Goal: Task Accomplishment & Management: Use online tool/utility

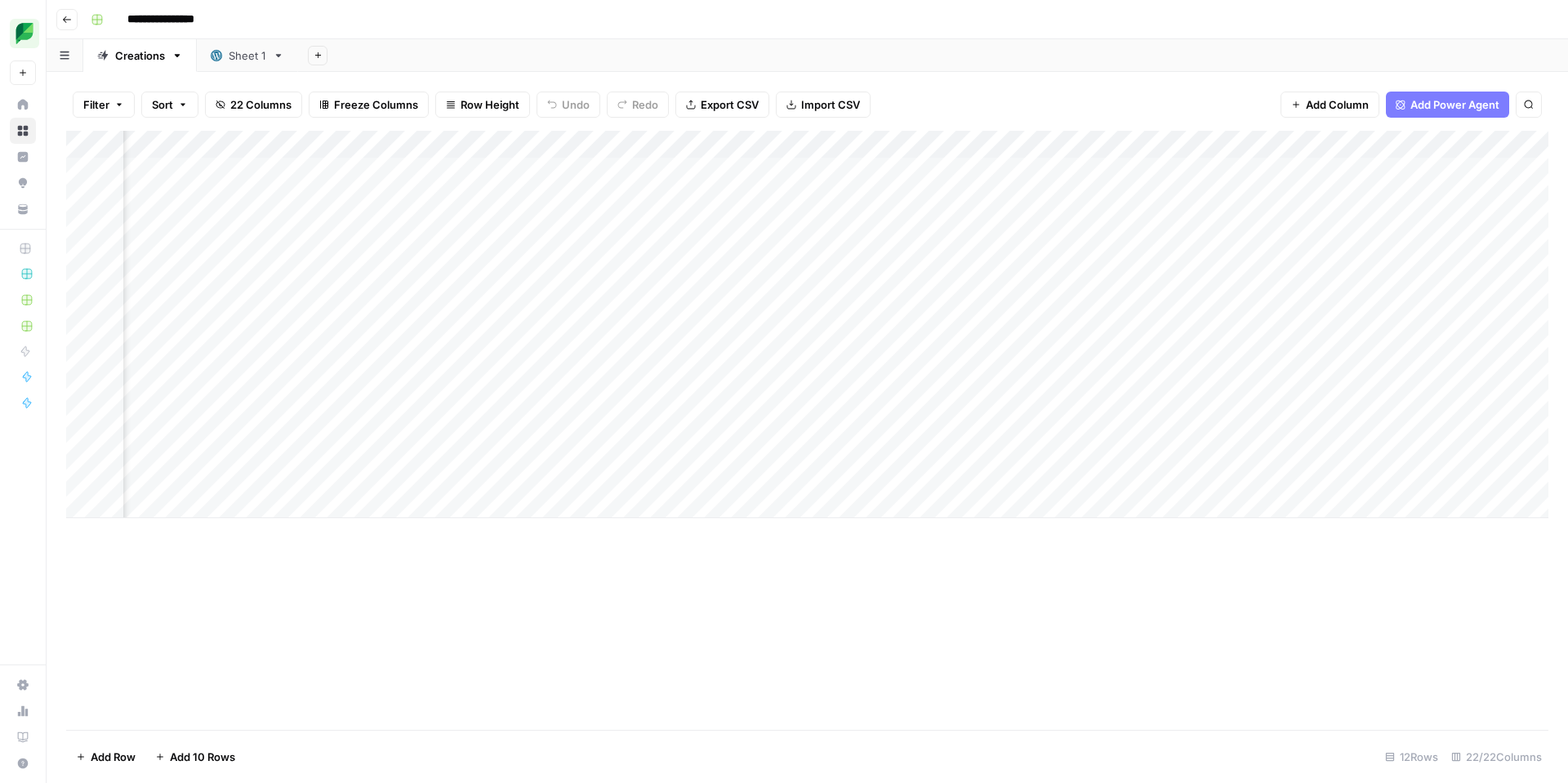
scroll to position [0, 1666]
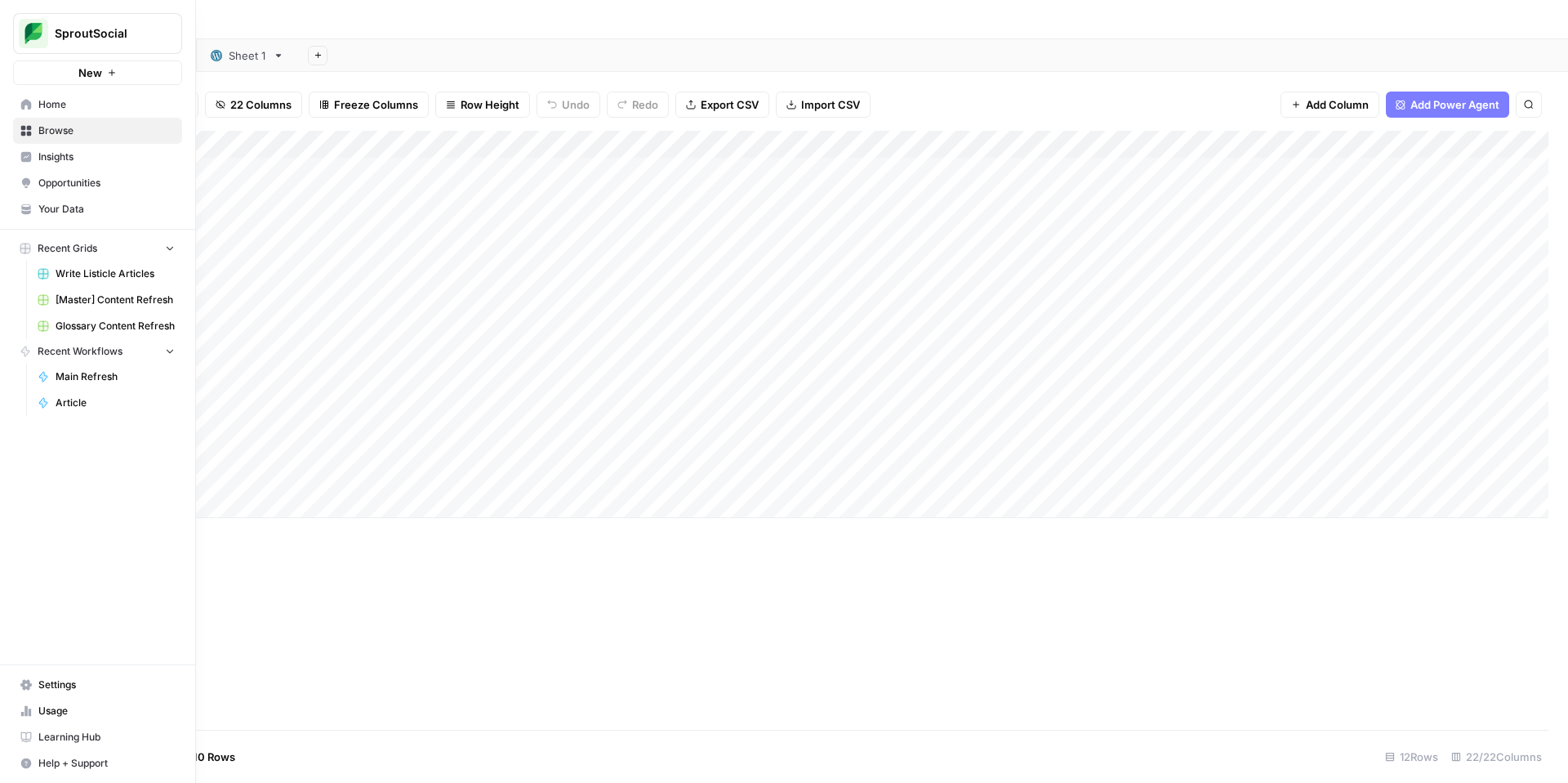
click at [47, 111] on span "Home" at bounding box center [106, 105] width 136 height 15
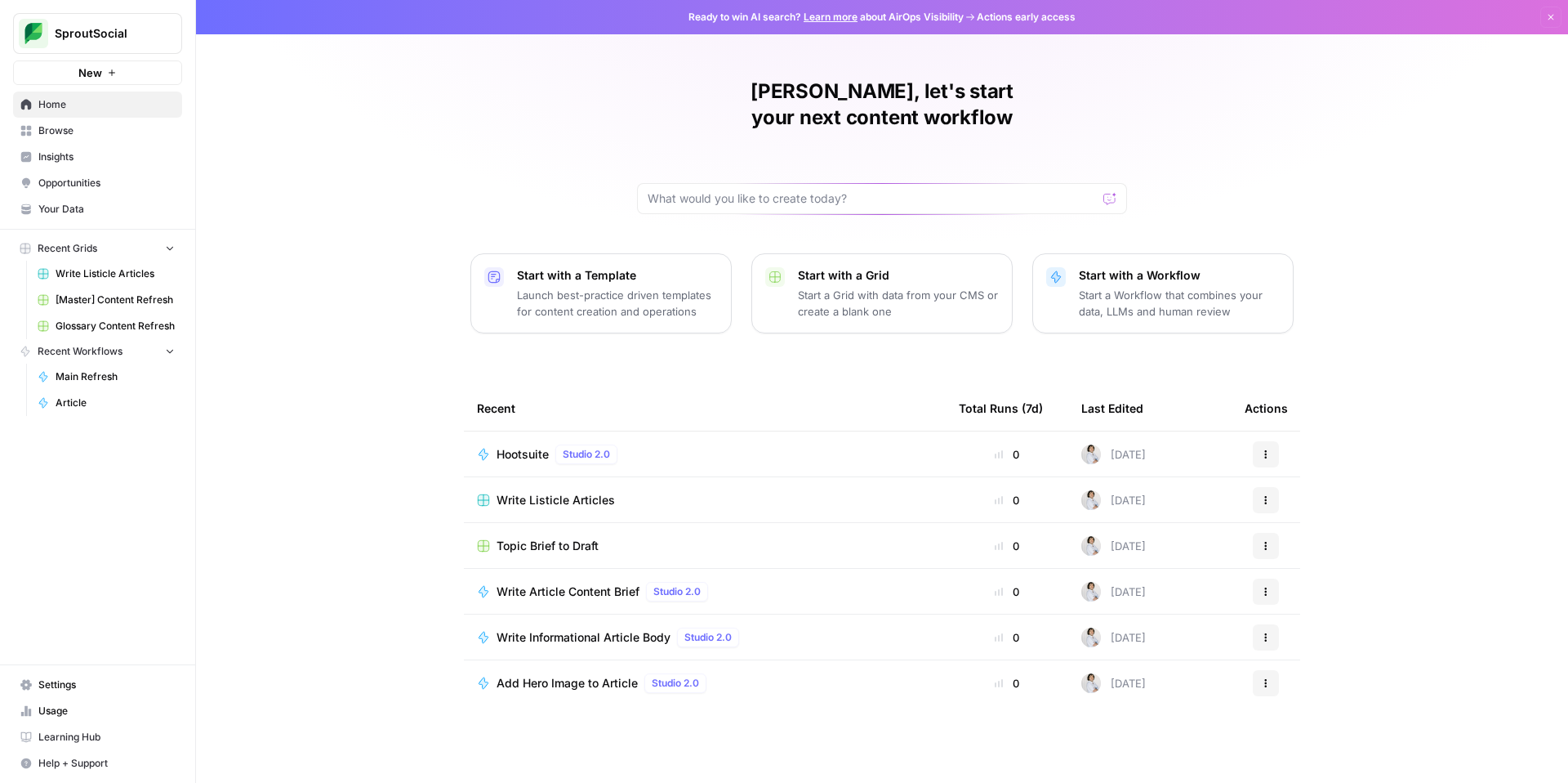
click at [105, 301] on span "[Master] Content Refresh" at bounding box center [115, 300] width 120 height 15
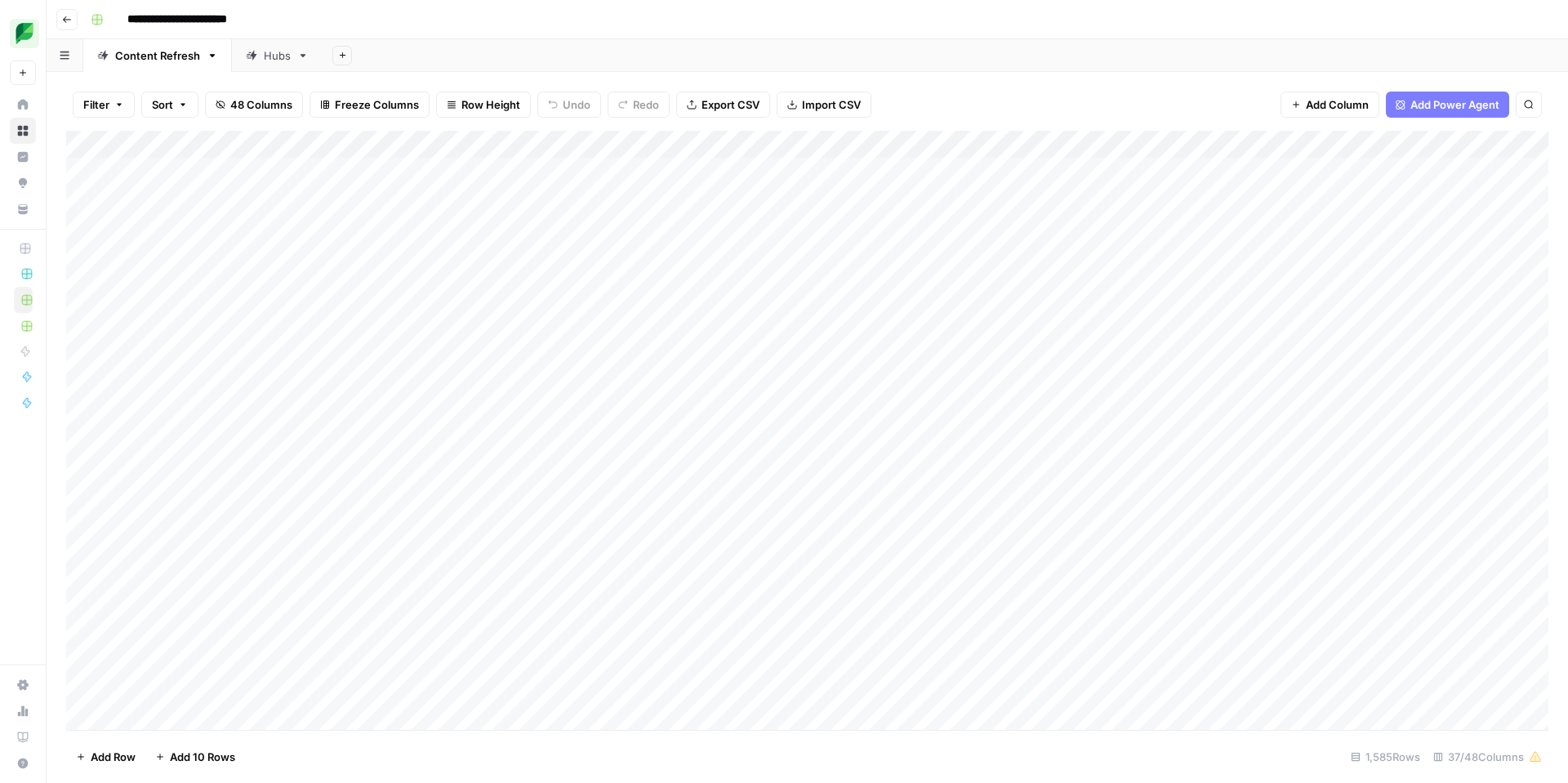
click at [179, 107] on icon "button" at bounding box center [183, 105] width 10 height 10
click at [342, 195] on span "Add Sort" at bounding box center [344, 192] width 41 height 15
click at [315, 187] on input "text" at bounding box center [291, 188] width 166 height 17
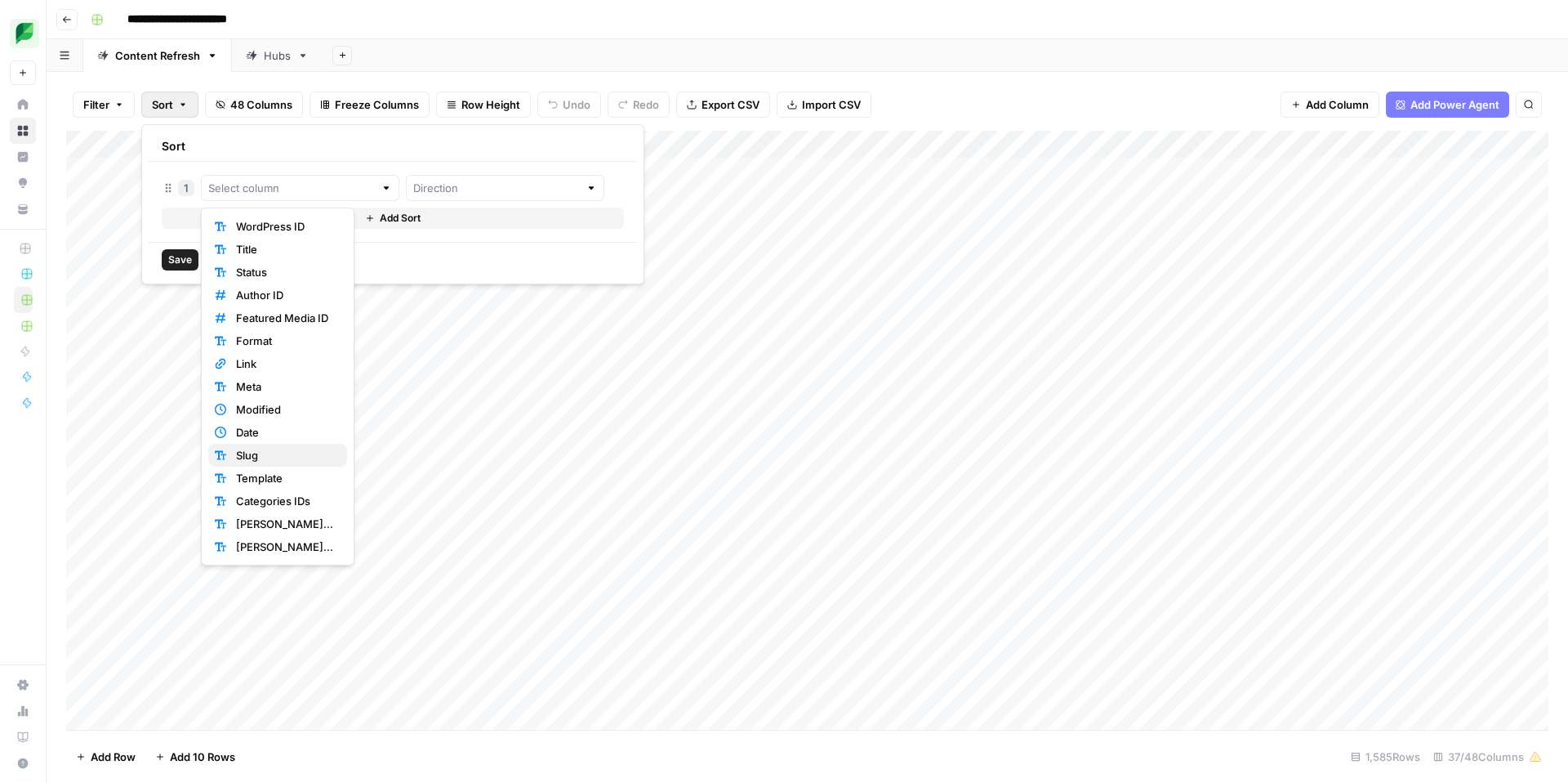
click at [271, 453] on span "Slug" at bounding box center [285, 455] width 98 height 17
type input "Slug"
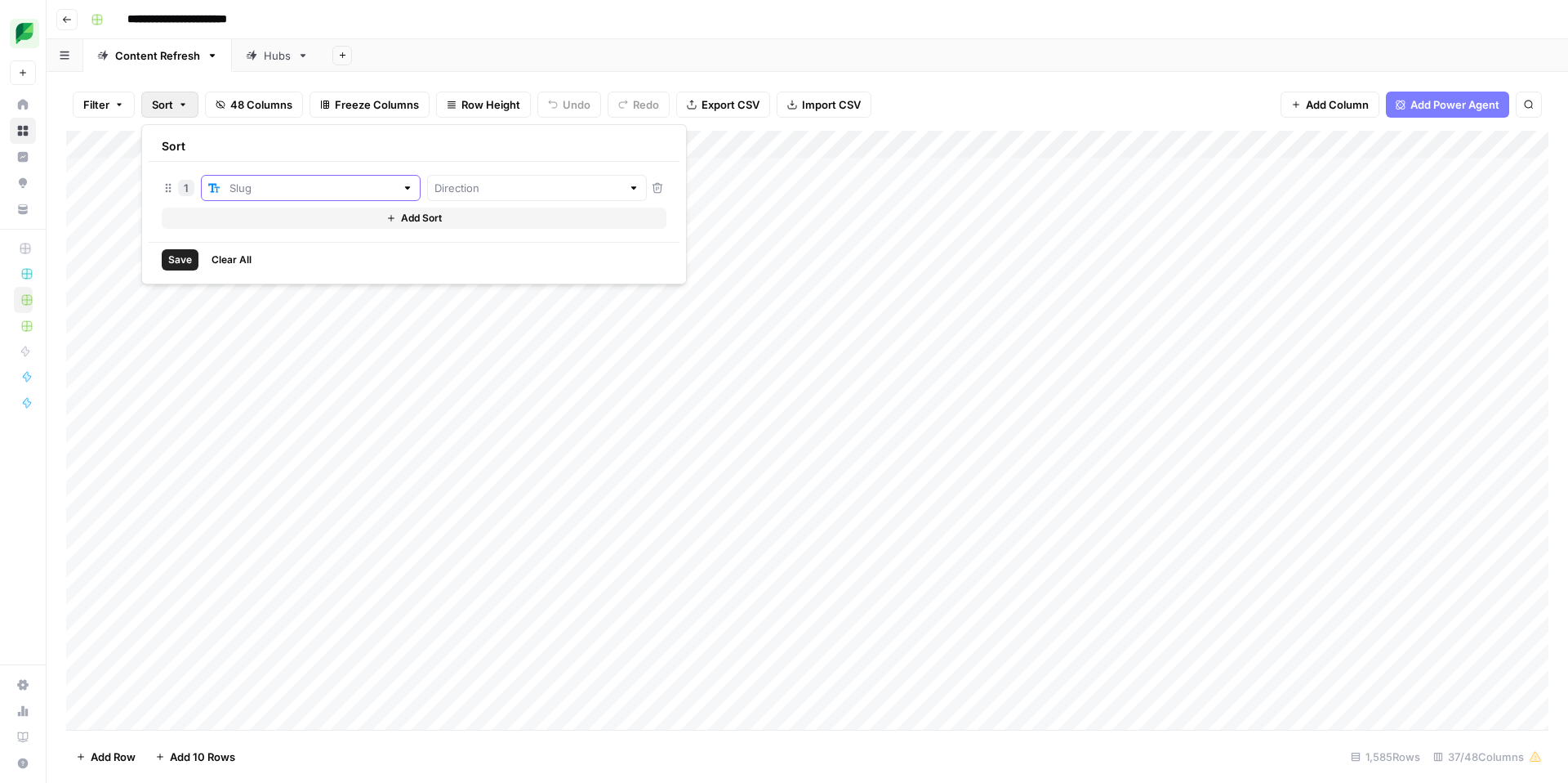
drag, startPoint x: 344, startPoint y: 189, endPoint x: 366, endPoint y: 188, distance: 22.0
click at [345, 189] on input "text" at bounding box center [313, 188] width 166 height 17
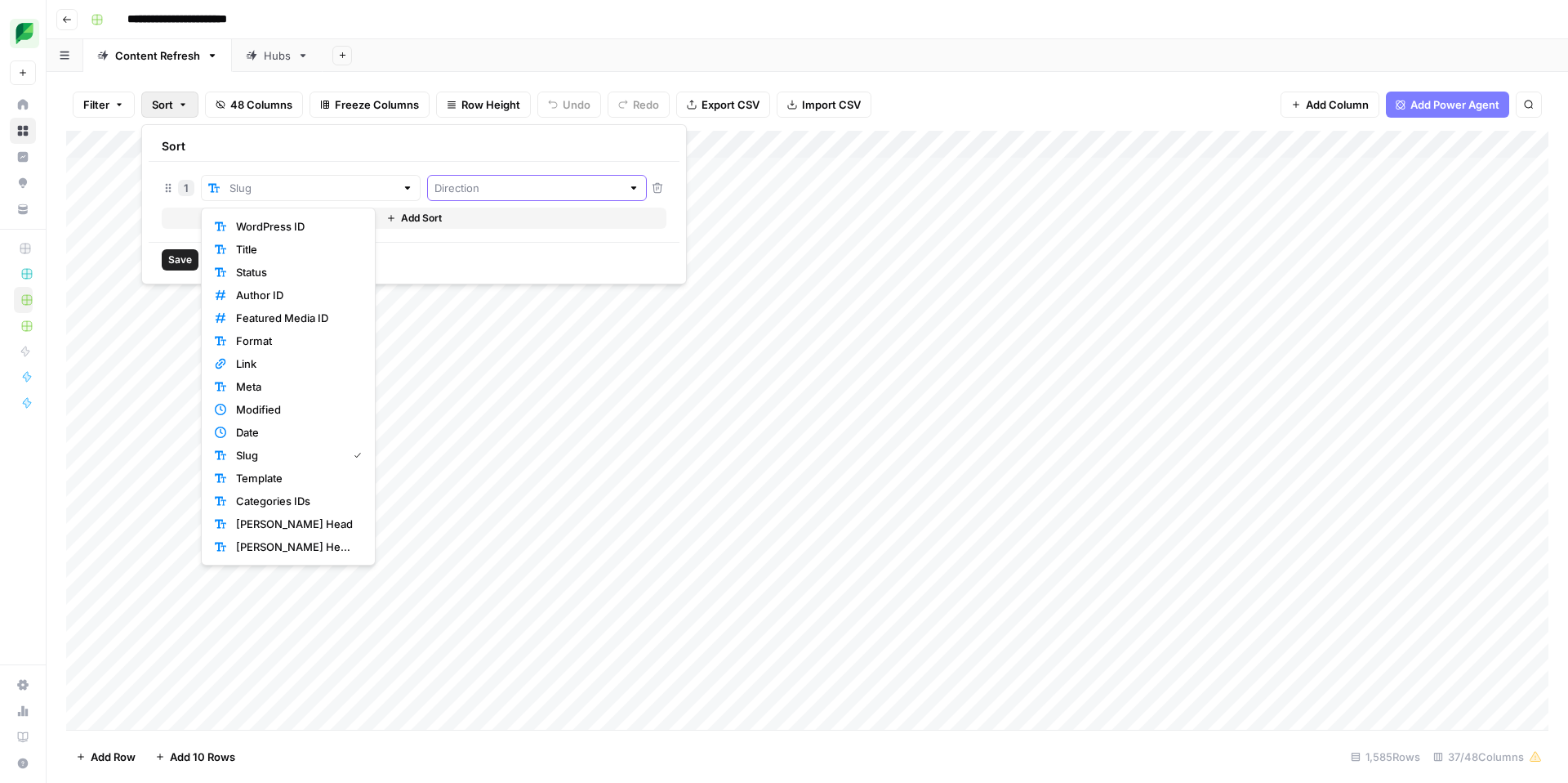
type input "Slug"
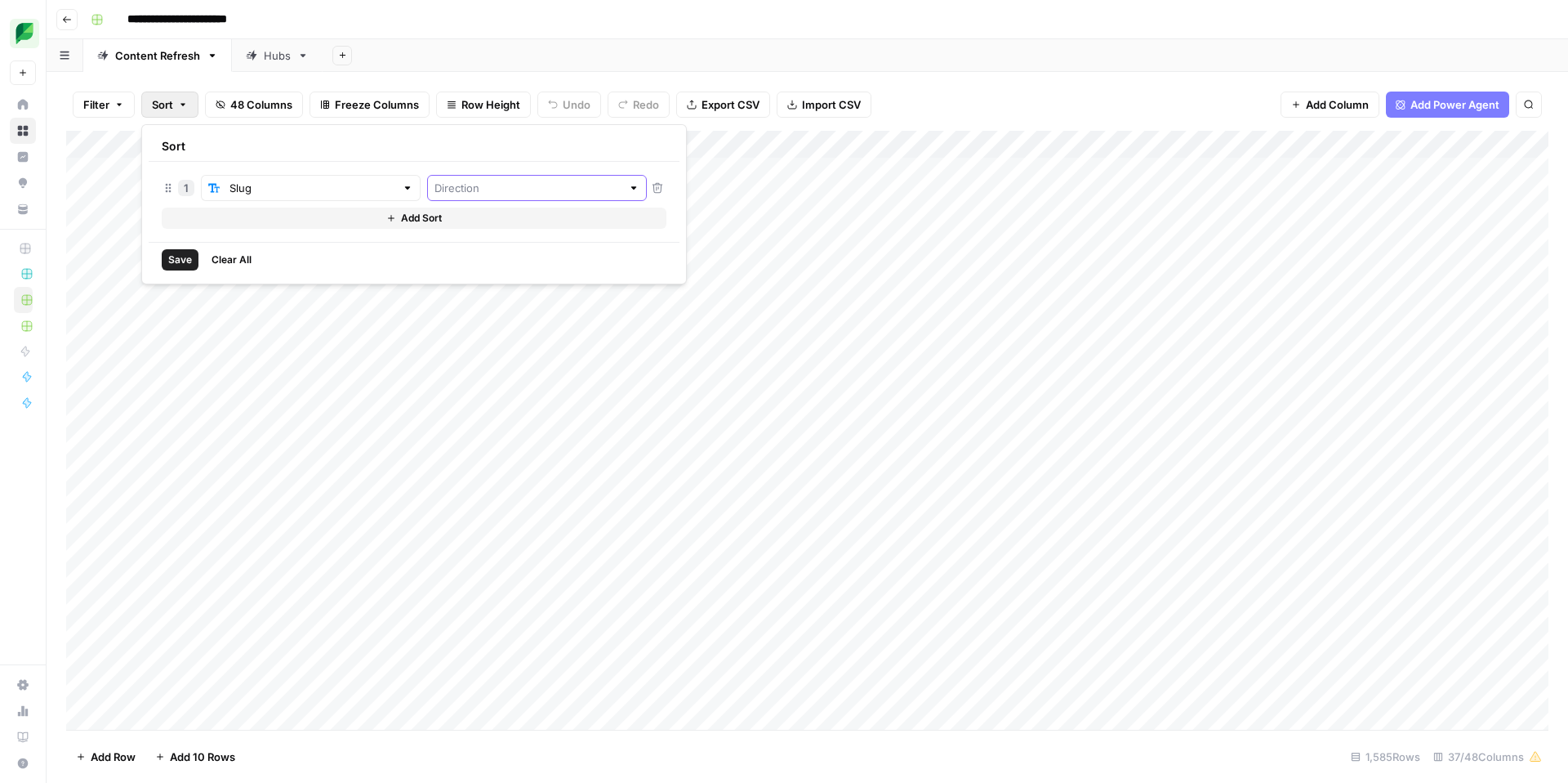
click at [466, 192] on input "text" at bounding box center [527, 188] width 187 height 17
drag, startPoint x: 436, startPoint y: 227, endPoint x: 422, endPoint y: 232, distance: 14.9
click at [436, 227] on span "Ascending" at bounding box center [466, 227] width 140 height 17
type input "Ascending"
click at [183, 262] on span "Save" at bounding box center [180, 260] width 24 height 15
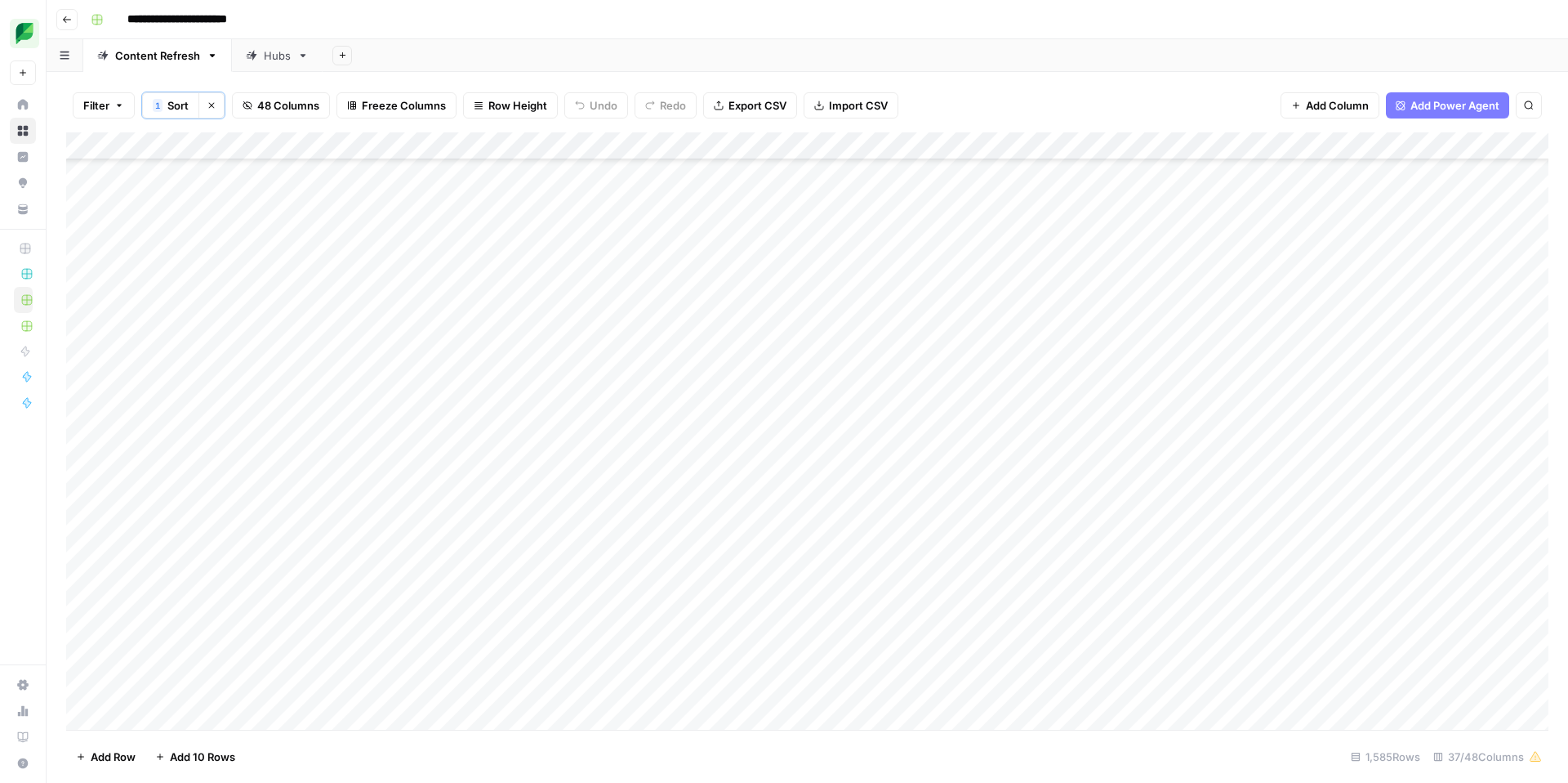
scroll to position [12294, 2]
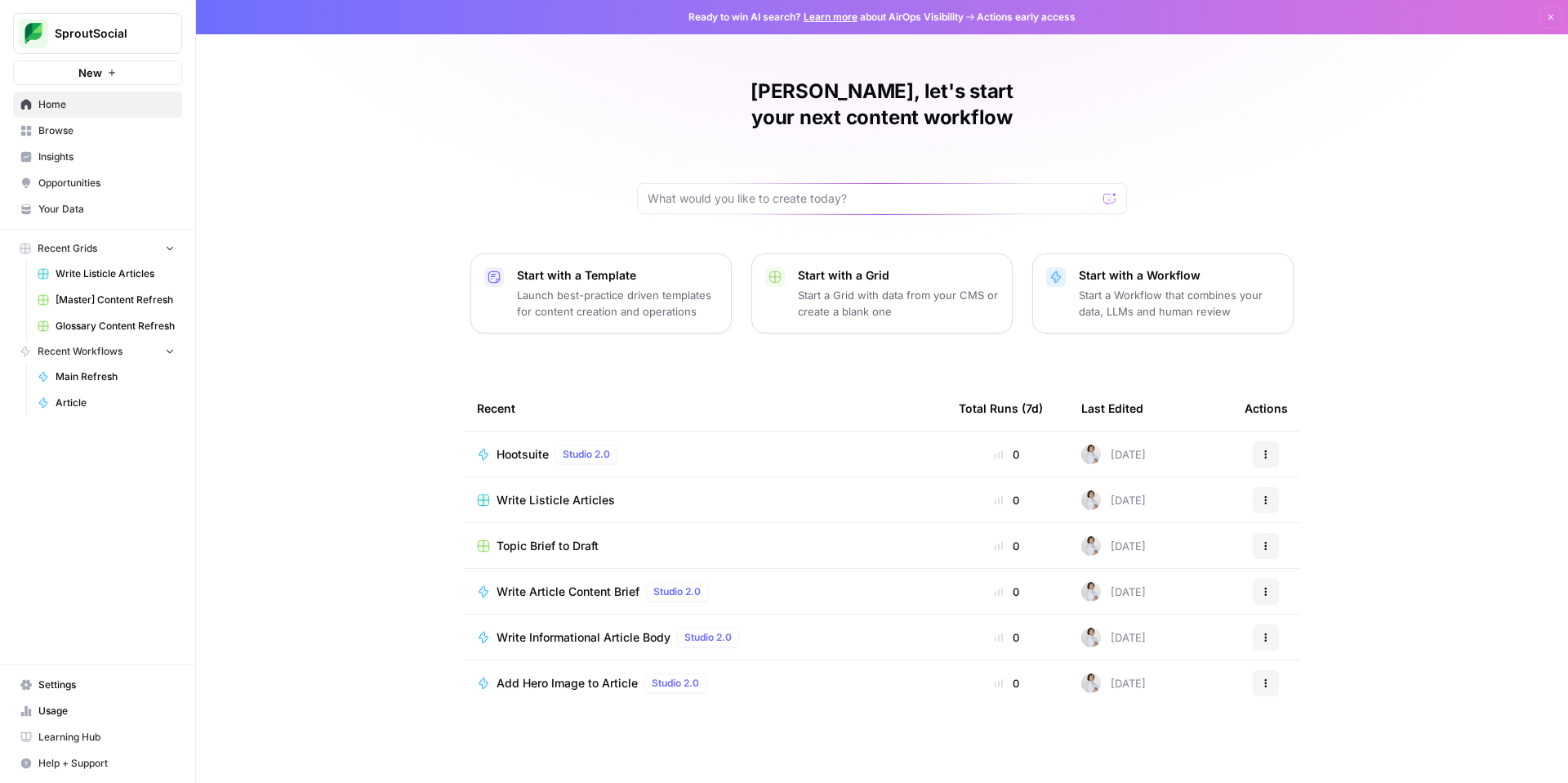
click at [149, 350] on button "Recent Workflows" at bounding box center [98, 351] width 169 height 25
click at [116, 272] on span "Write Listicle Articles" at bounding box center [115, 274] width 120 height 15
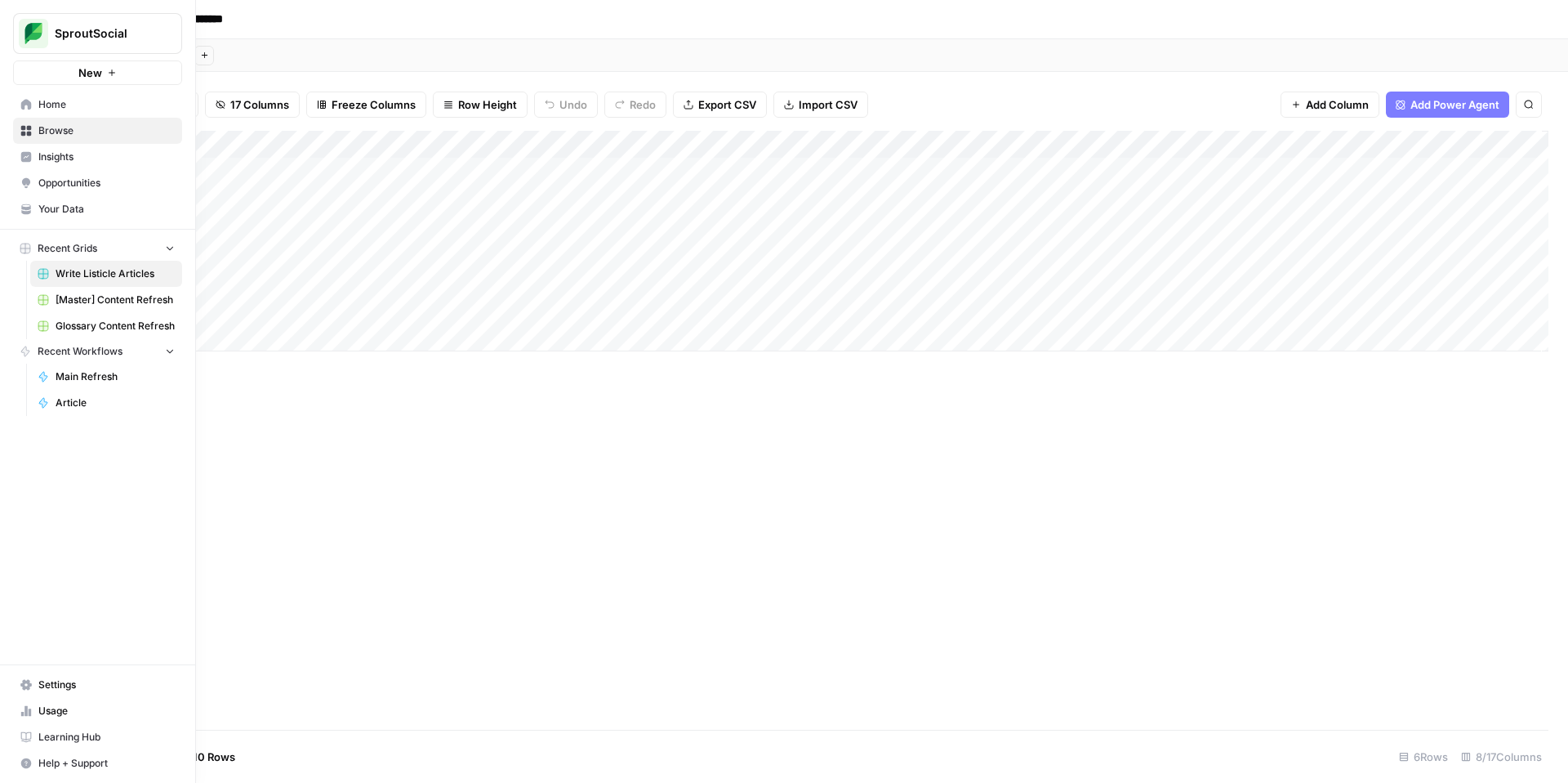
click at [66, 181] on span "Opportunities" at bounding box center [106, 184] width 136 height 15
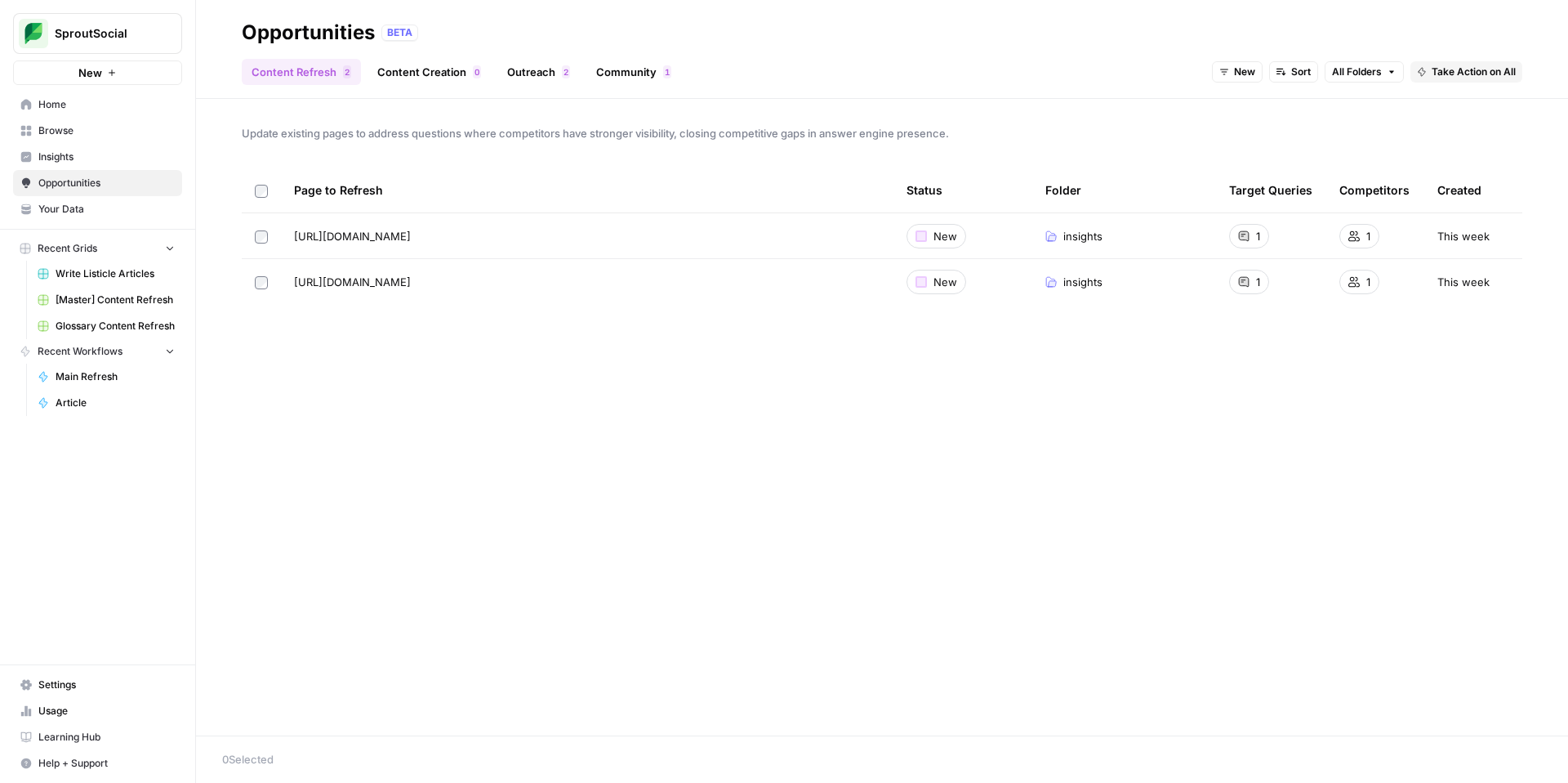
click at [82, 374] on span "Main Refresh" at bounding box center [115, 377] width 120 height 15
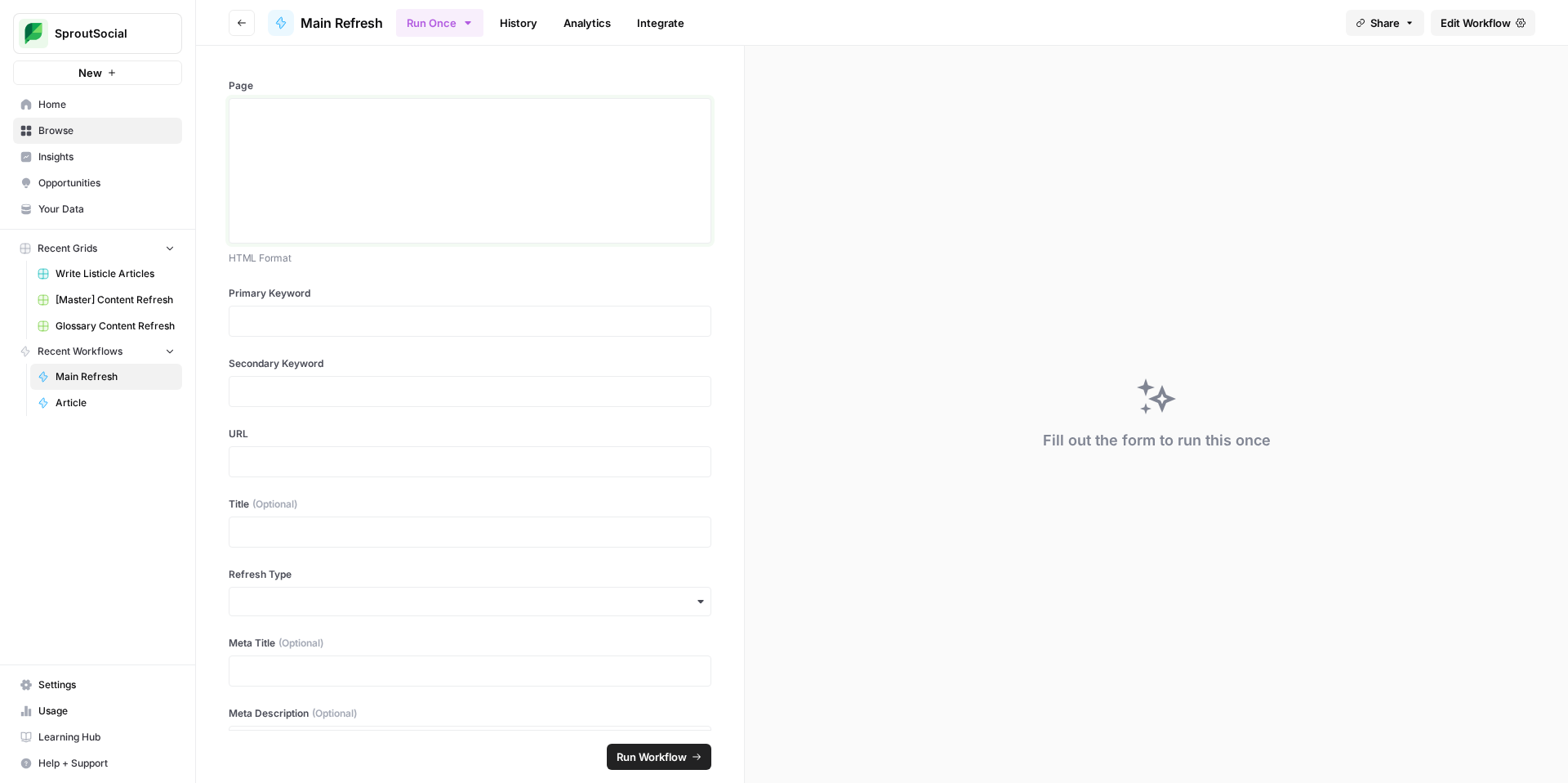
click at [351, 186] on div at bounding box center [470, 170] width 462 height 130
click at [501, 125] on div at bounding box center [470, 170] width 462 height 130
click at [70, 98] on span "Home" at bounding box center [106, 105] width 136 height 15
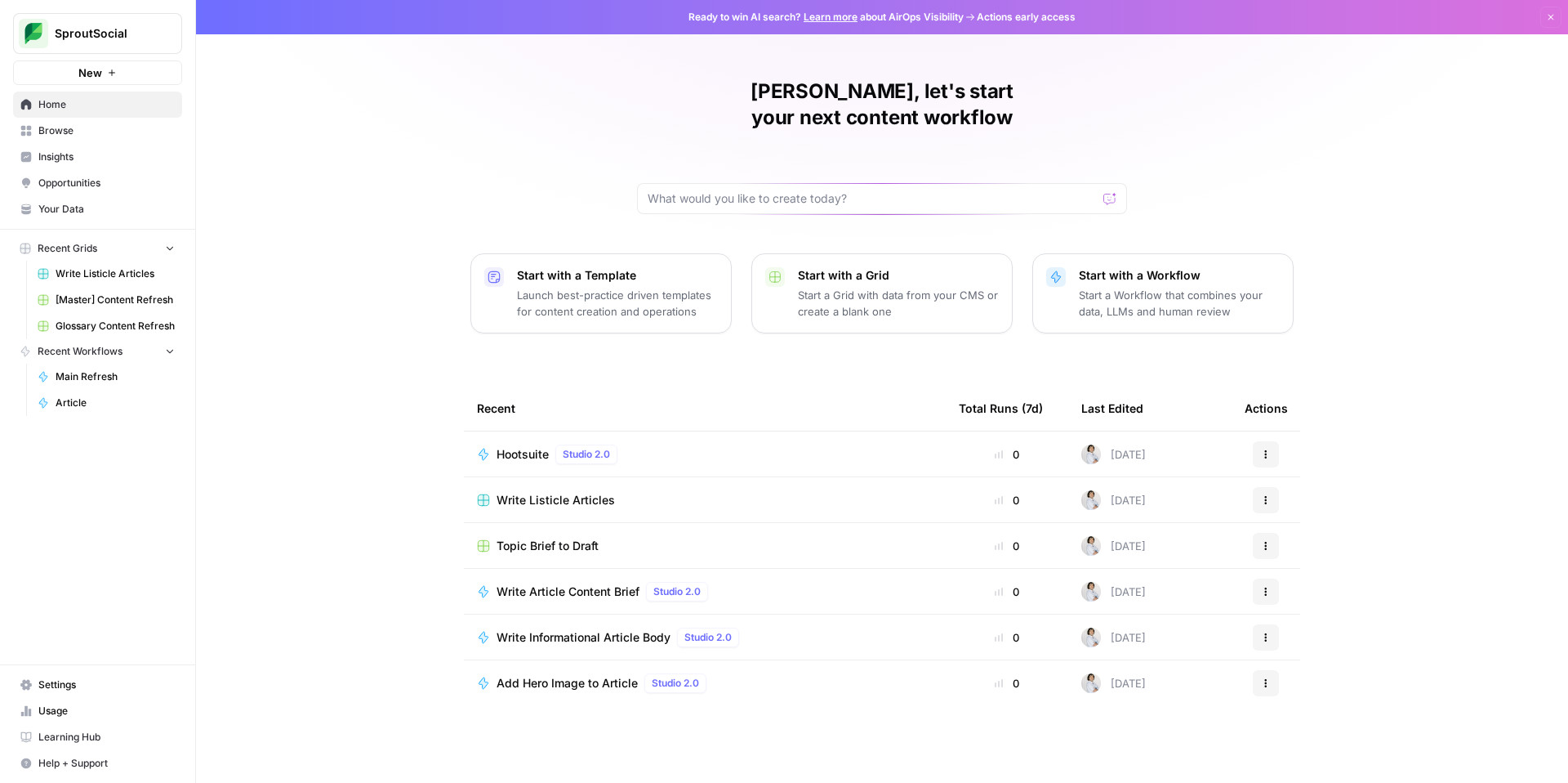
click at [1198, 286] on p "Start a Workflow that combines your data, LLMs and human review" at bounding box center [1180, 302] width 201 height 32
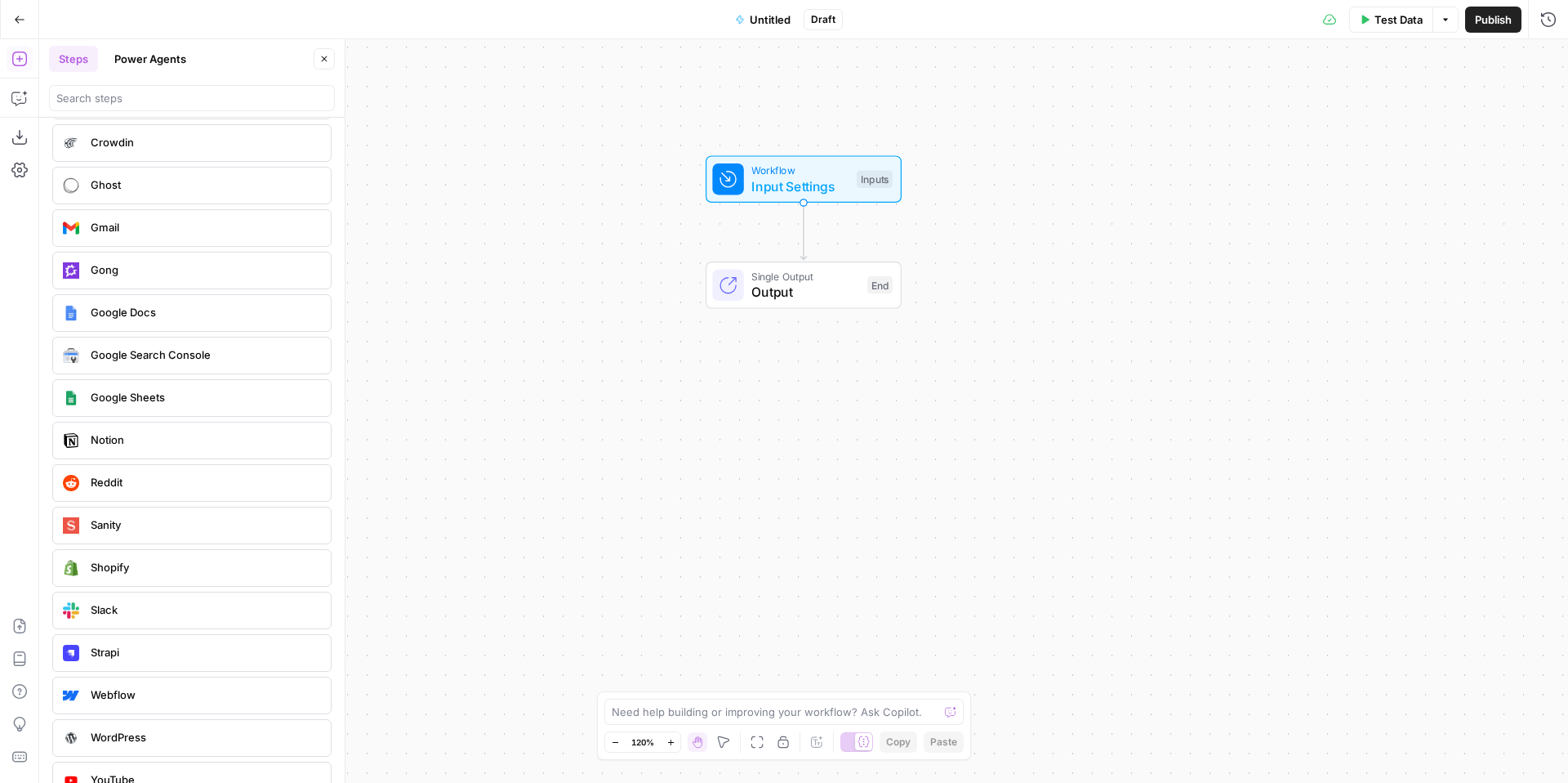
scroll to position [3325, 0]
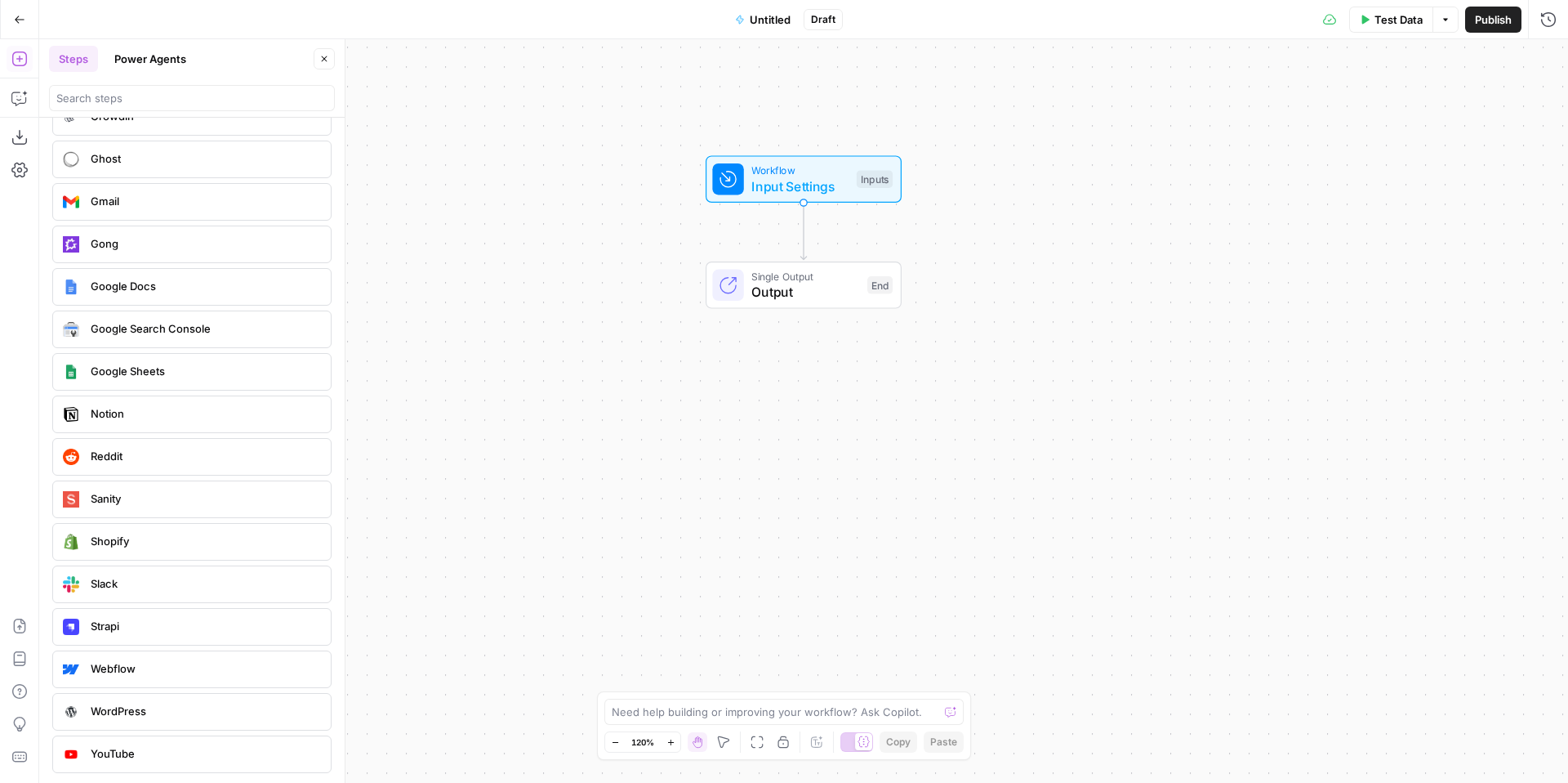
click at [45, 62] on header "Steps Power Agents Close" at bounding box center [192, 78] width 305 height 78
click at [19, 15] on icon "button" at bounding box center [20, 20] width 12 height 12
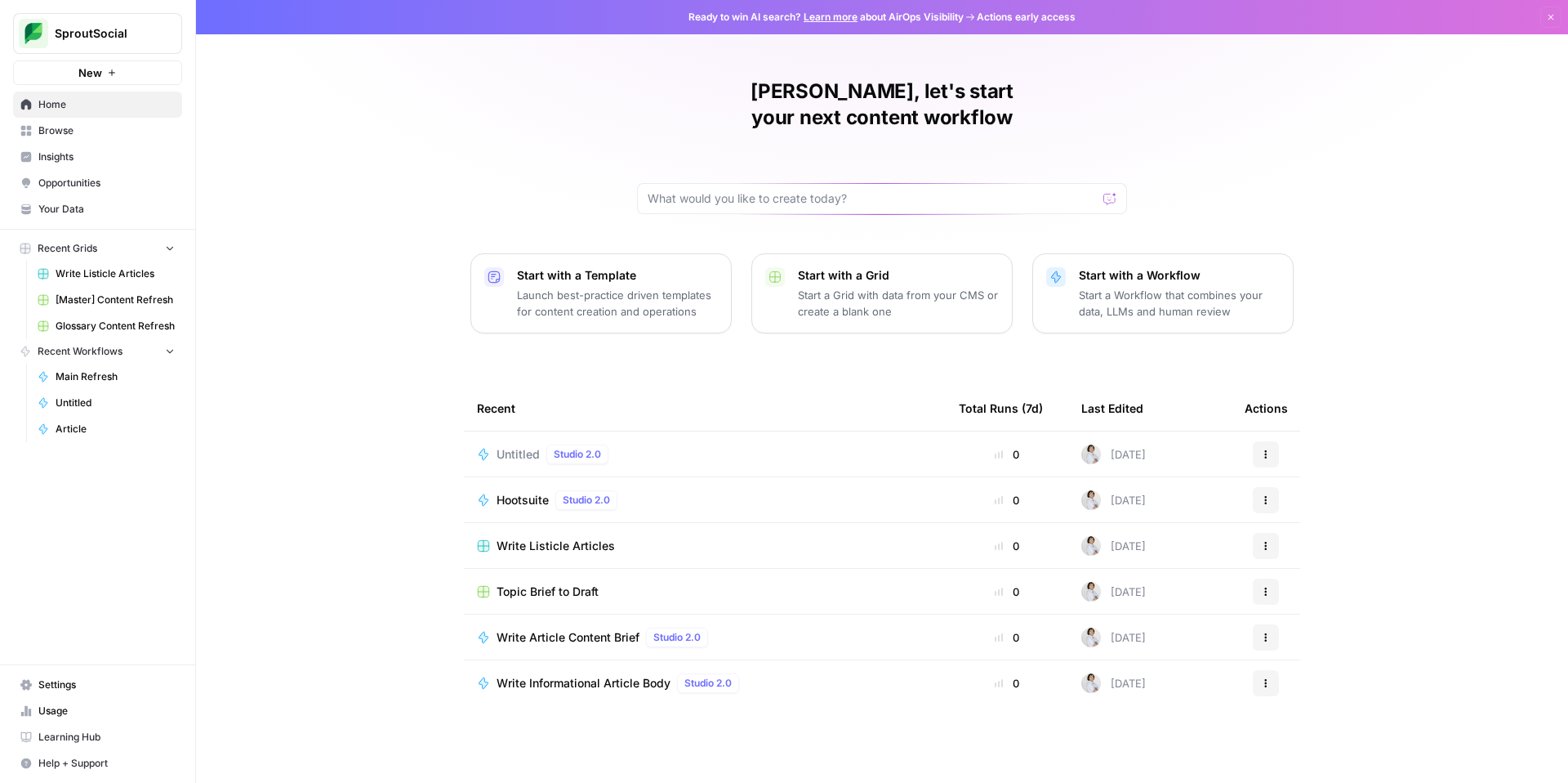
click at [100, 296] on span "[Master] Content Refresh" at bounding box center [115, 300] width 120 height 15
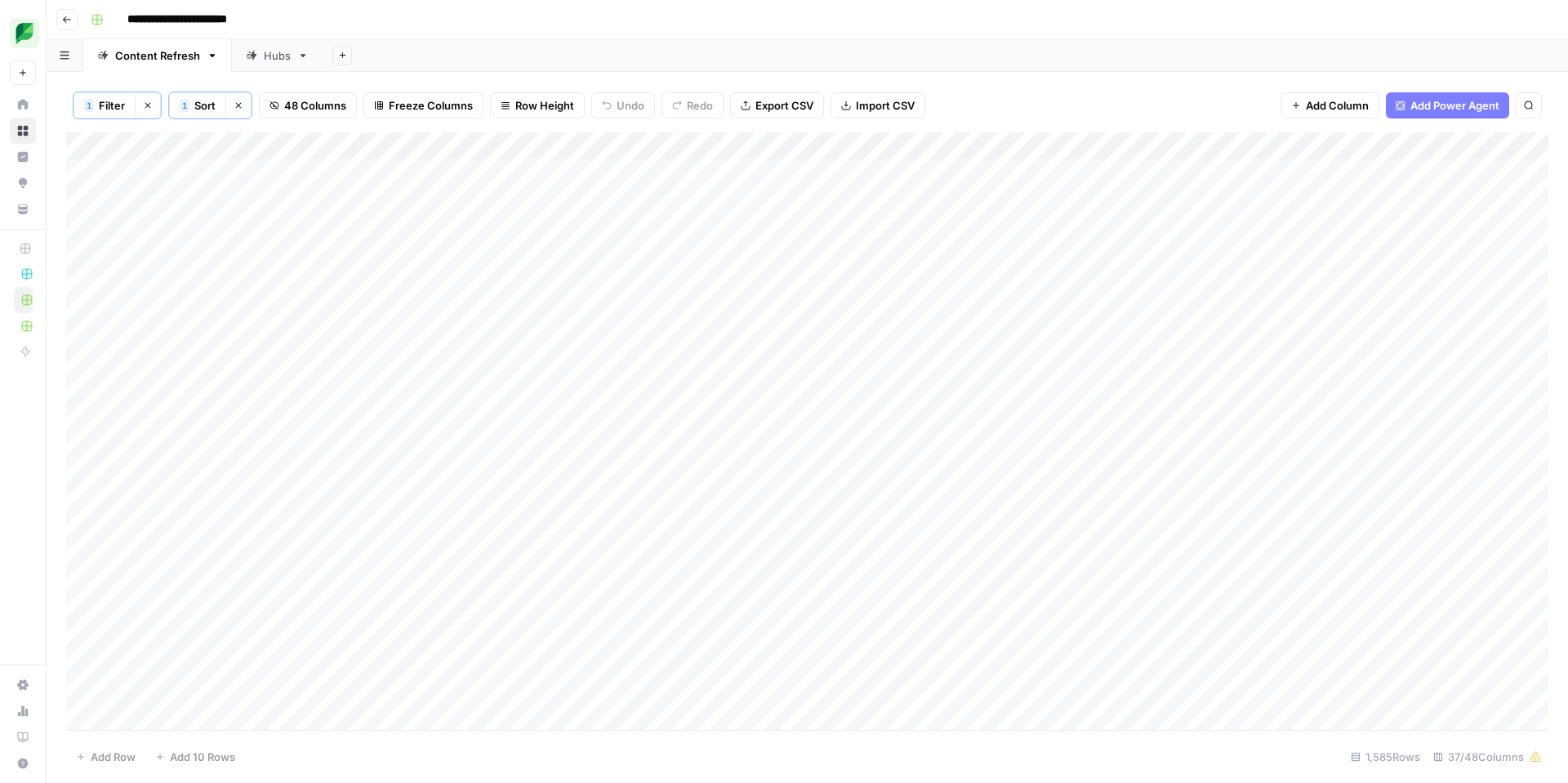
scroll to position [0, 1]
click at [1346, 177] on div "Add Column" at bounding box center [808, 173] width 1483 height 81
click at [1216, 170] on div "Add Column" at bounding box center [808, 173] width 1483 height 81
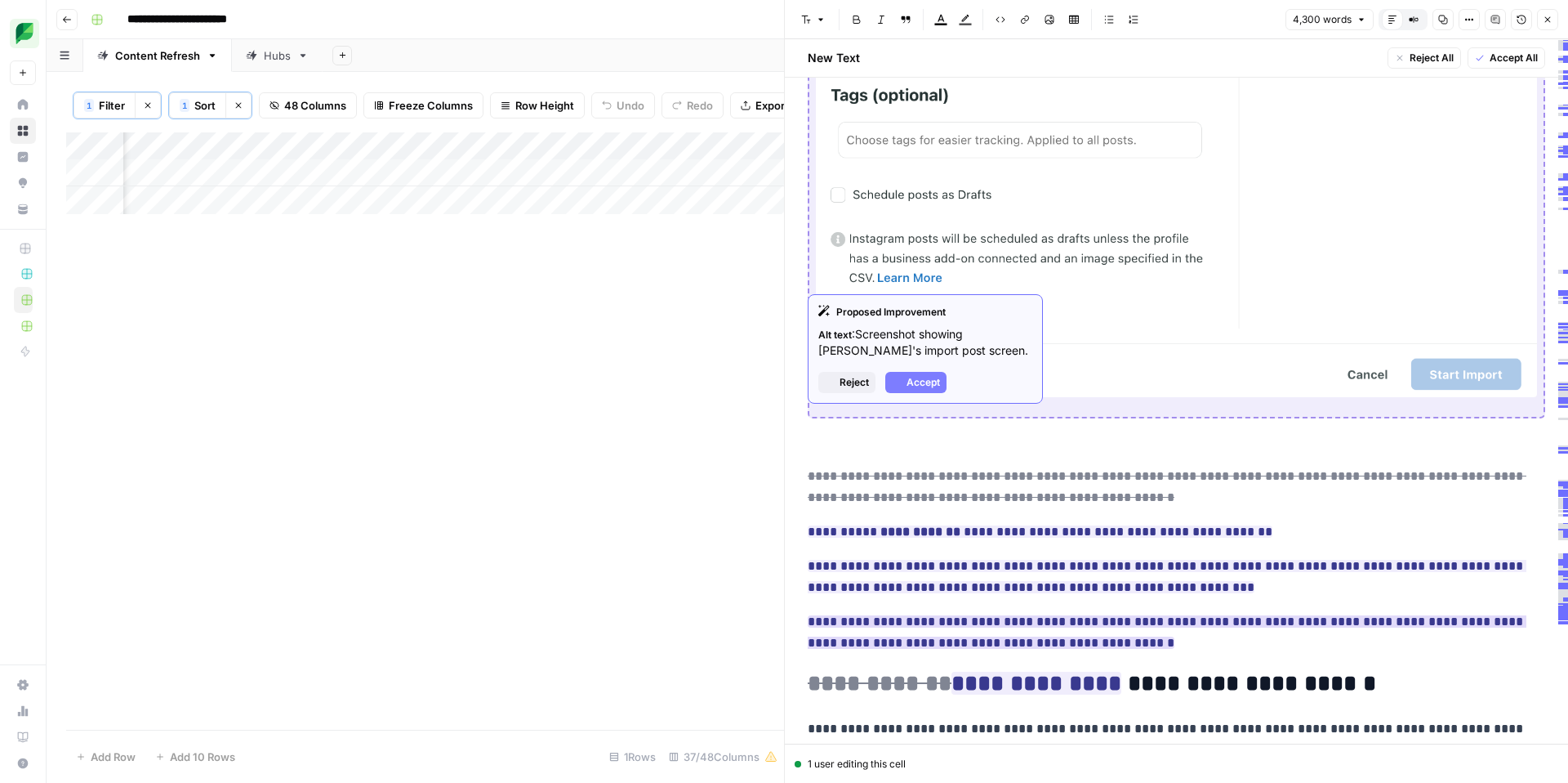
scroll to position [16253, 0]
